Goal: Find specific page/section: Find specific page/section

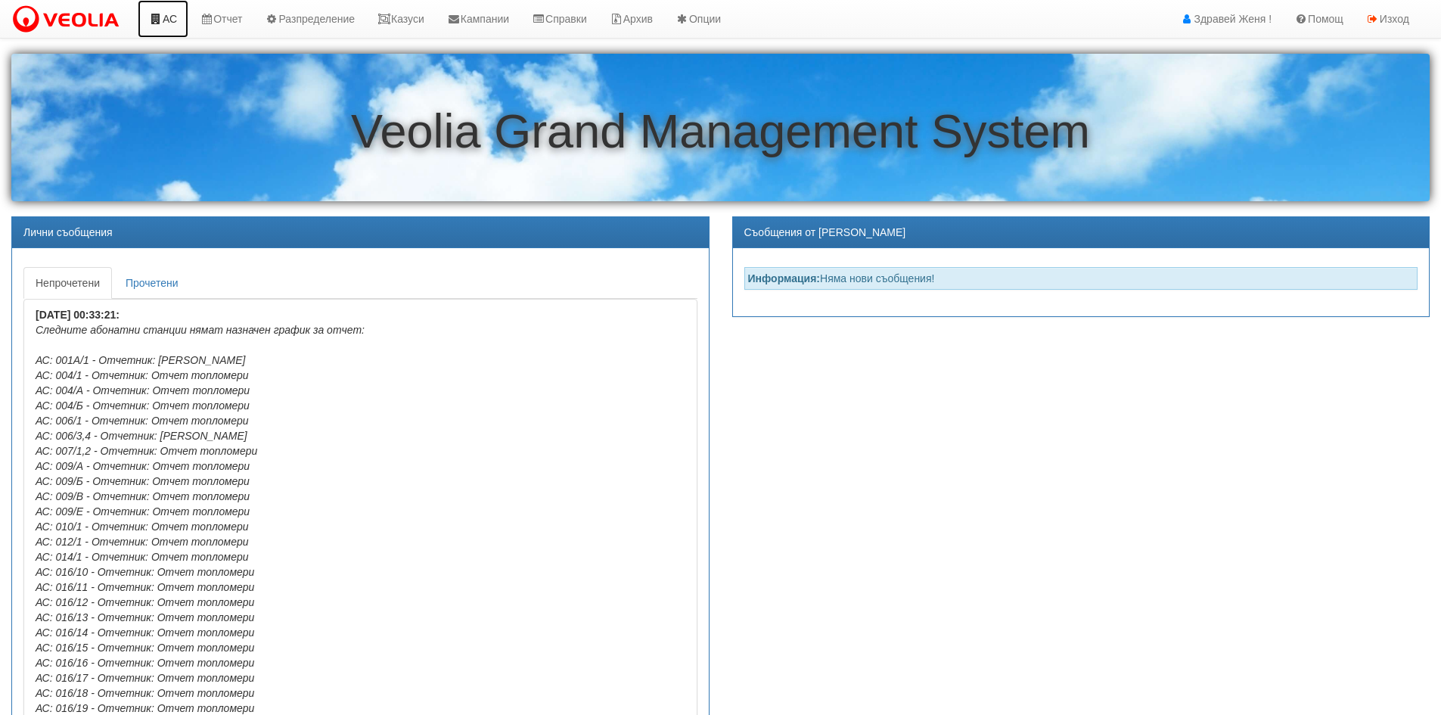
click at [163, 20] on link "АС" at bounding box center [163, 19] width 51 height 38
